Goal: Task Accomplishment & Management: Use online tool/utility

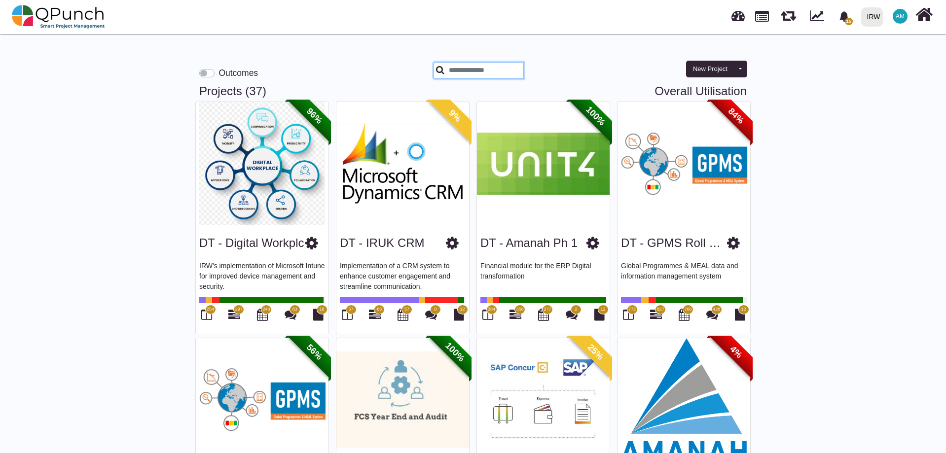
click at [500, 75] on input "text" at bounding box center [479, 70] width 90 height 17
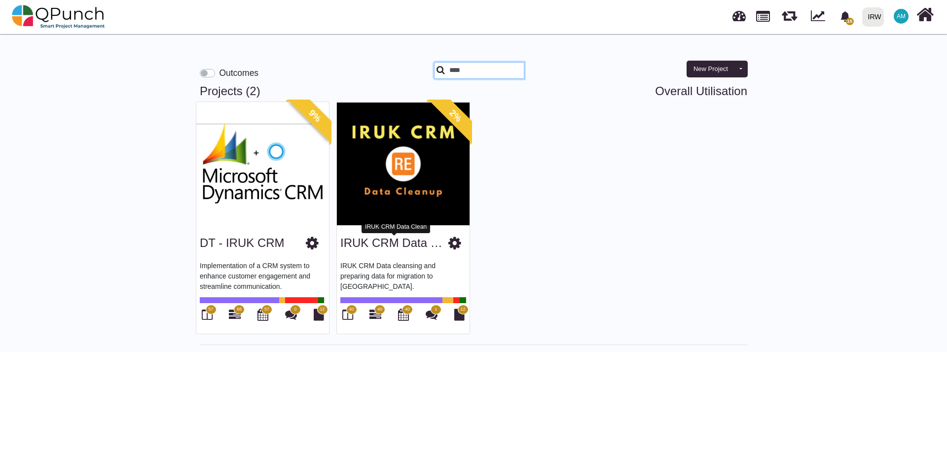
type input "****"
click at [395, 244] on link "IRUK CRM Data Clean" at bounding box center [400, 242] width 121 height 13
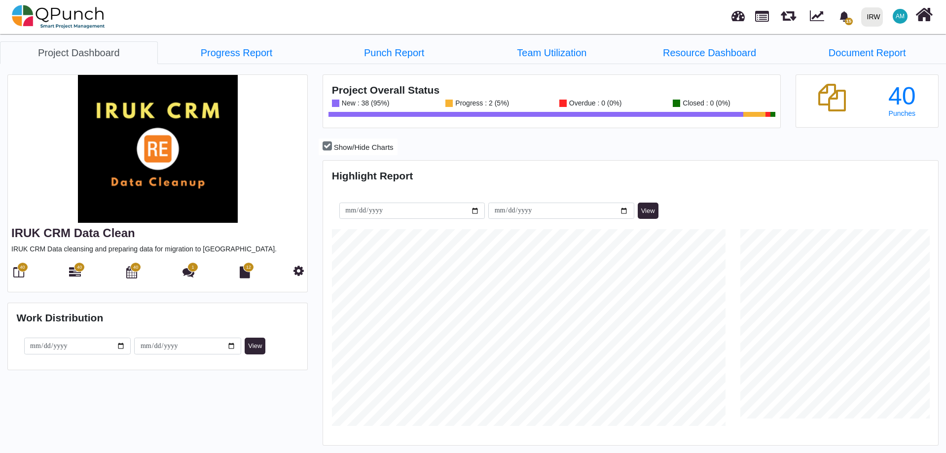
scroll to position [272, 612]
click at [18, 275] on icon at bounding box center [18, 272] width 11 height 12
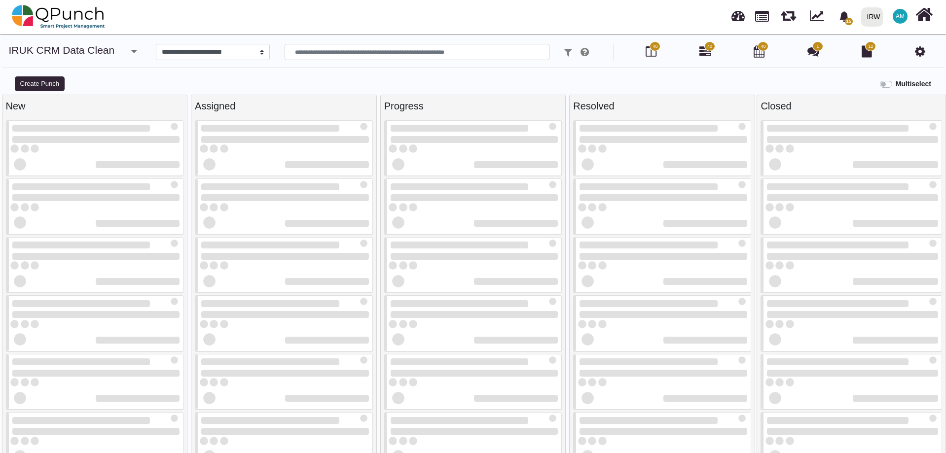
select select
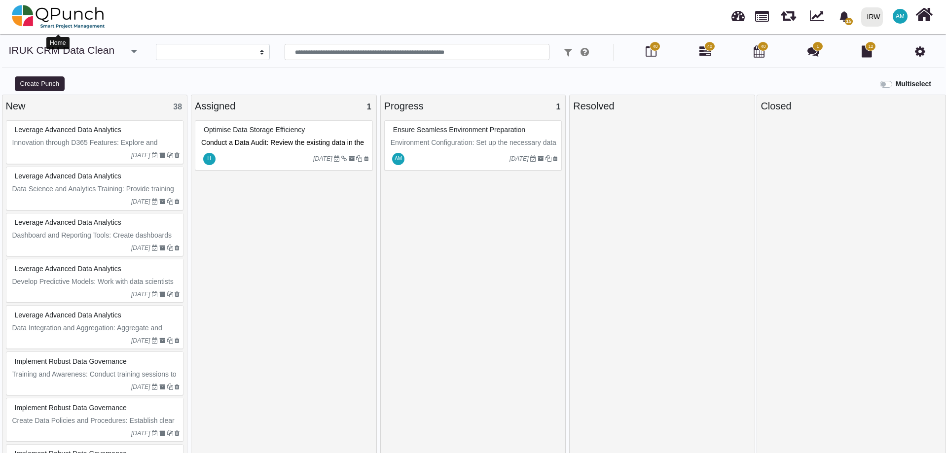
click at [46, 16] on img at bounding box center [58, 17] width 93 height 30
